Goal: Task Accomplishment & Management: Manage account settings

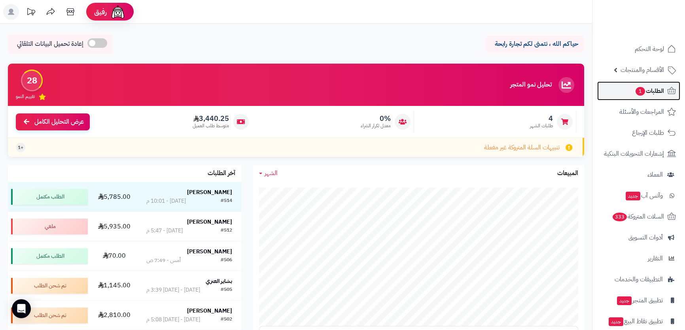
click at [642, 91] on span "1" at bounding box center [640, 91] width 9 height 9
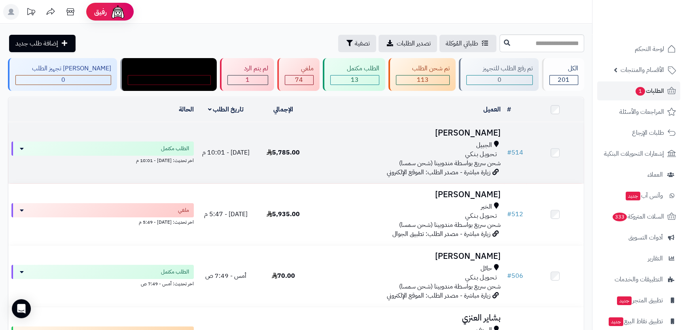
click at [472, 132] on h3 "[PERSON_NAME]" at bounding box center [408, 133] width 186 height 9
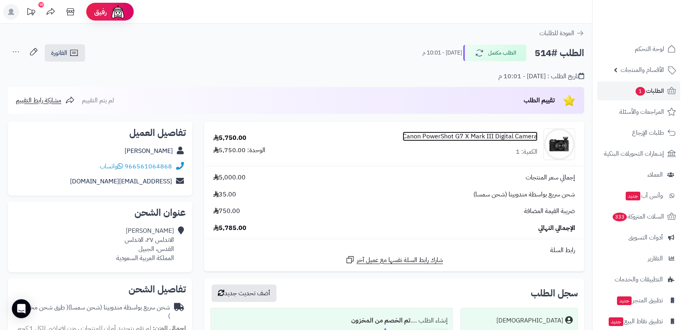
click at [506, 136] on link "Canon PowerShot G7 X Mark III Digital Camera" at bounding box center [470, 136] width 135 height 9
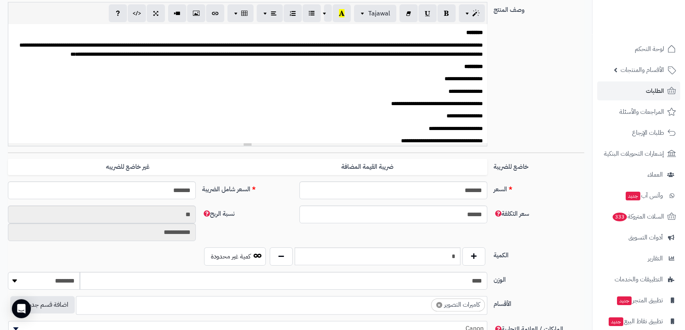
scroll to position [113, 0]
click at [431, 258] on input "*" at bounding box center [377, 257] width 165 height 18
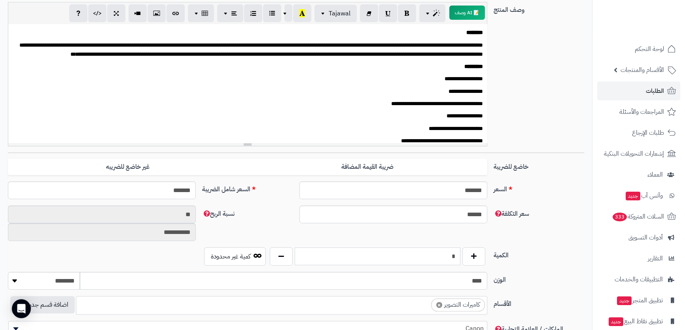
type input "*"
drag, startPoint x: 536, startPoint y: 261, endPoint x: 140, endPoint y: 150, distance: 411.5
click at [531, 259] on div "الكمية * كمية غير محدودة" at bounding box center [296, 260] width 583 height 25
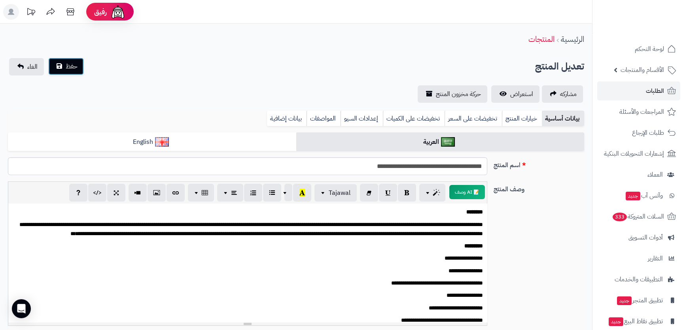
click at [73, 58] on button "حفظ" at bounding box center [66, 66] width 36 height 17
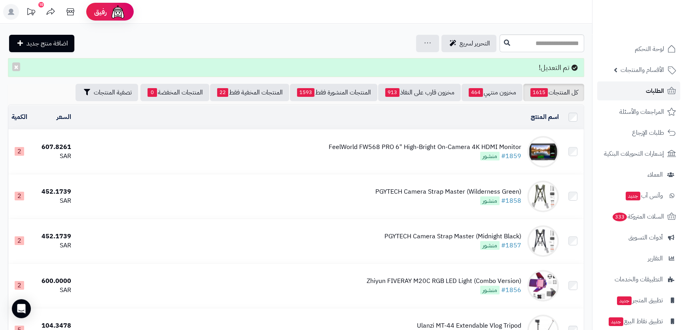
click at [648, 90] on span "الطلبات" at bounding box center [655, 90] width 18 height 11
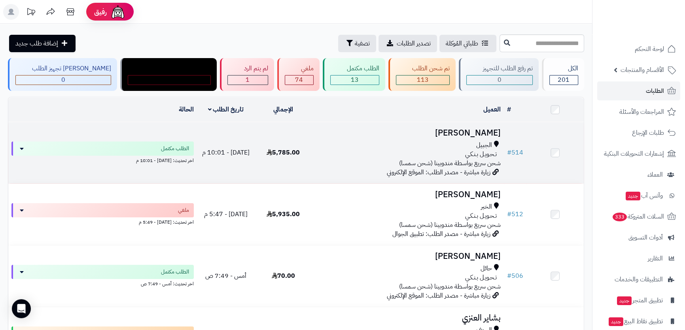
click at [469, 131] on h3 "[PERSON_NAME]" at bounding box center [408, 133] width 186 height 9
